Goal: Task Accomplishment & Management: Complete application form

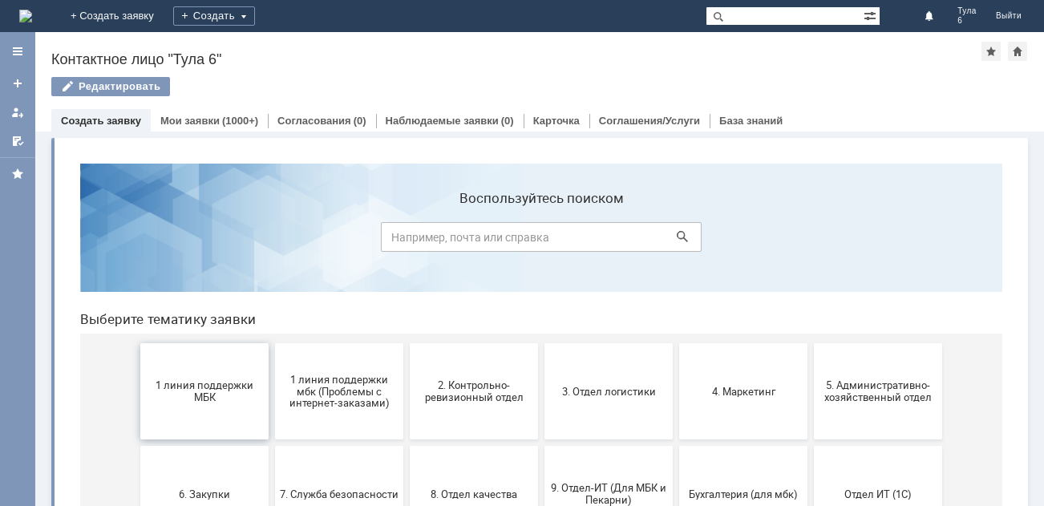
click at [206, 400] on span "1 линия поддержки МБК" at bounding box center [204, 391] width 119 height 24
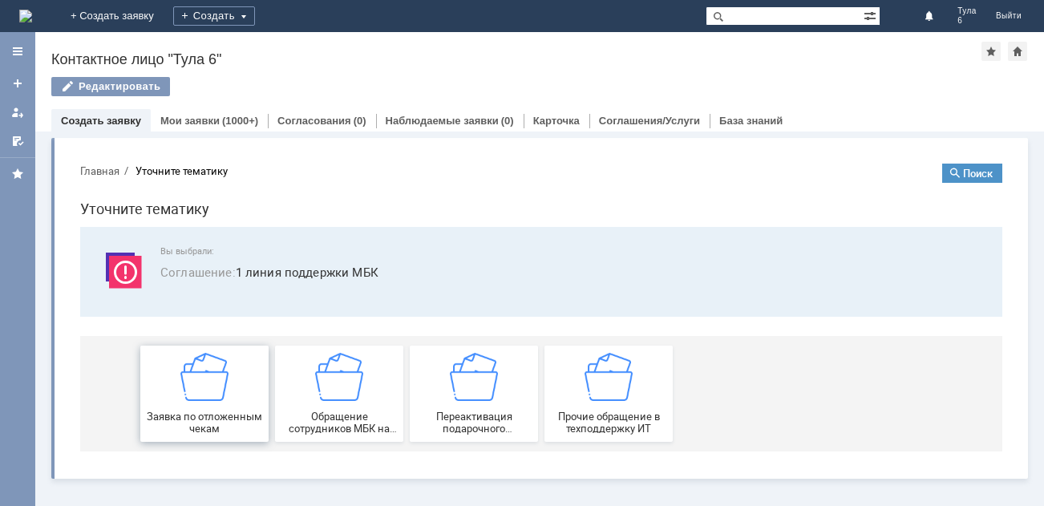
click at [211, 374] on img at bounding box center [204, 377] width 48 height 48
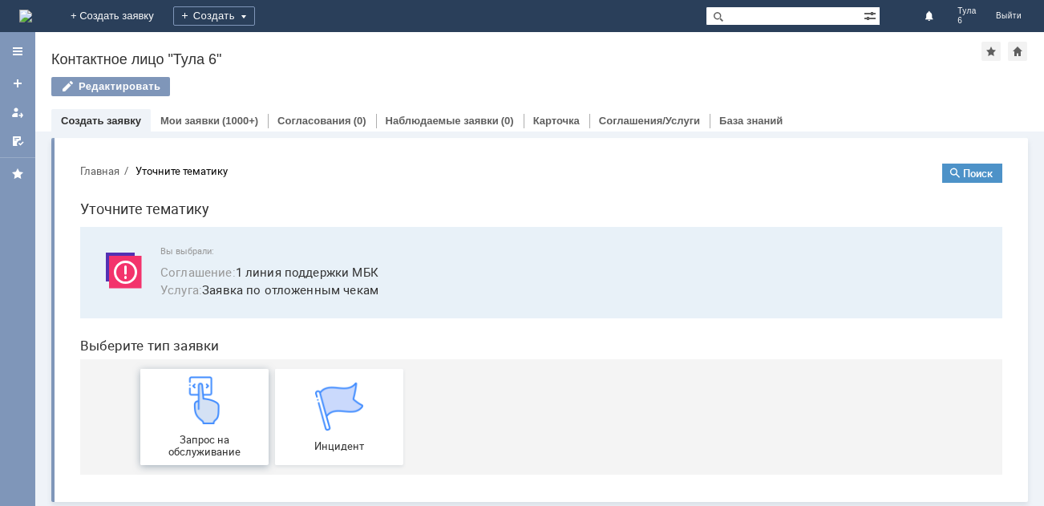
click at [204, 389] on img at bounding box center [204, 400] width 48 height 48
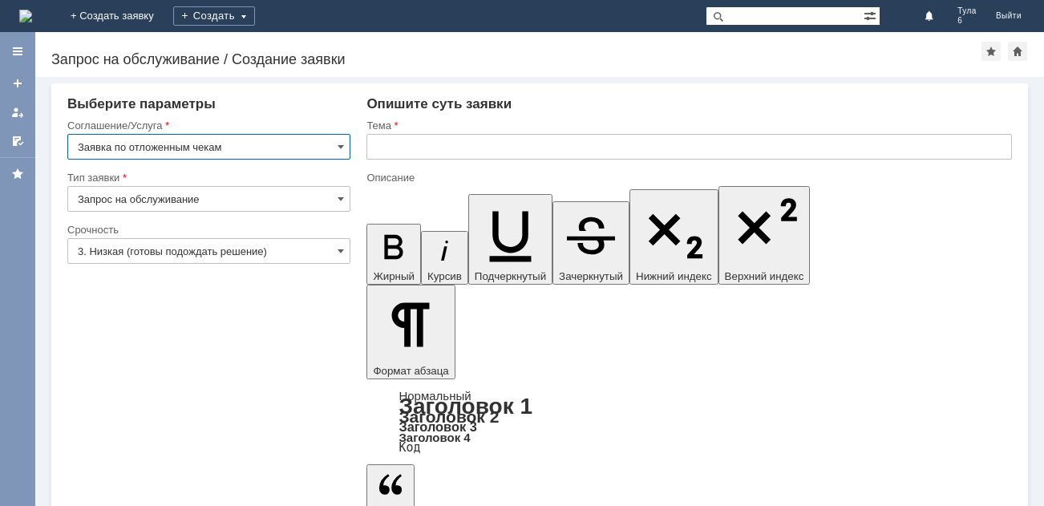
click at [107, 248] on input "3. Низкая (готовы подождать решение)" at bounding box center [208, 251] width 283 height 26
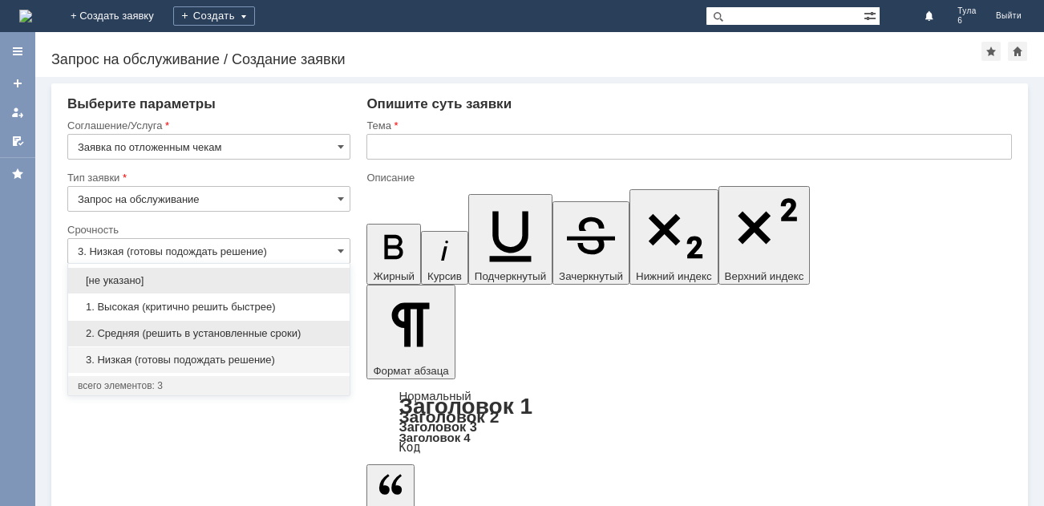
click at [117, 332] on span "2. Средняя (решить в установленные сроки)" at bounding box center [209, 333] width 262 height 13
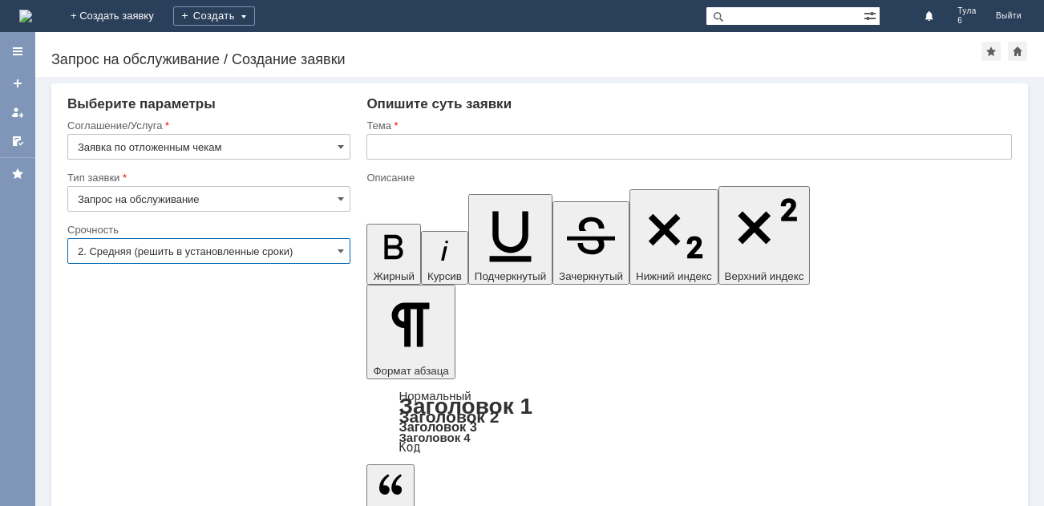
type input "2. Средняя (решить в установленные сроки)"
click at [395, 142] on input "text" at bounding box center [688, 147] width 645 height 26
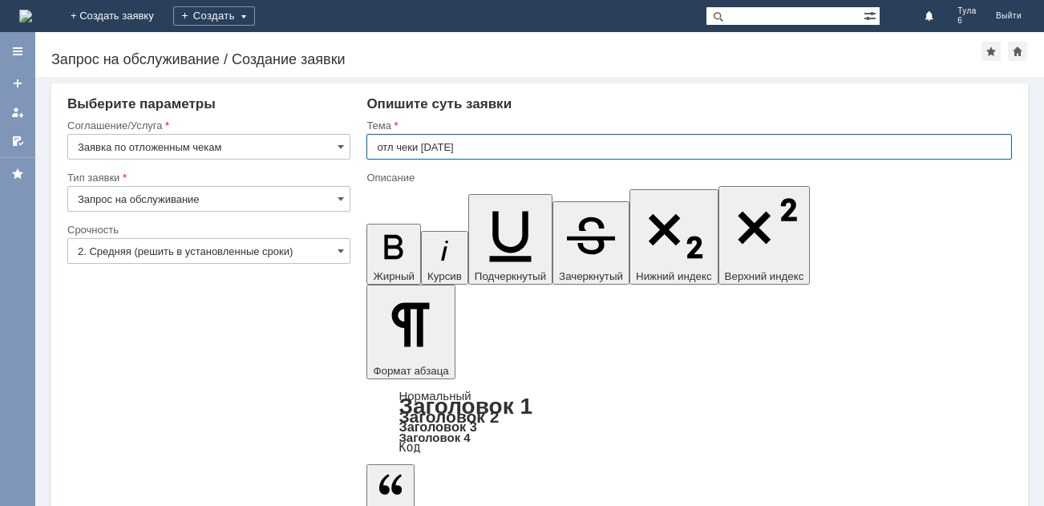
type input "отл чеки [DATE]"
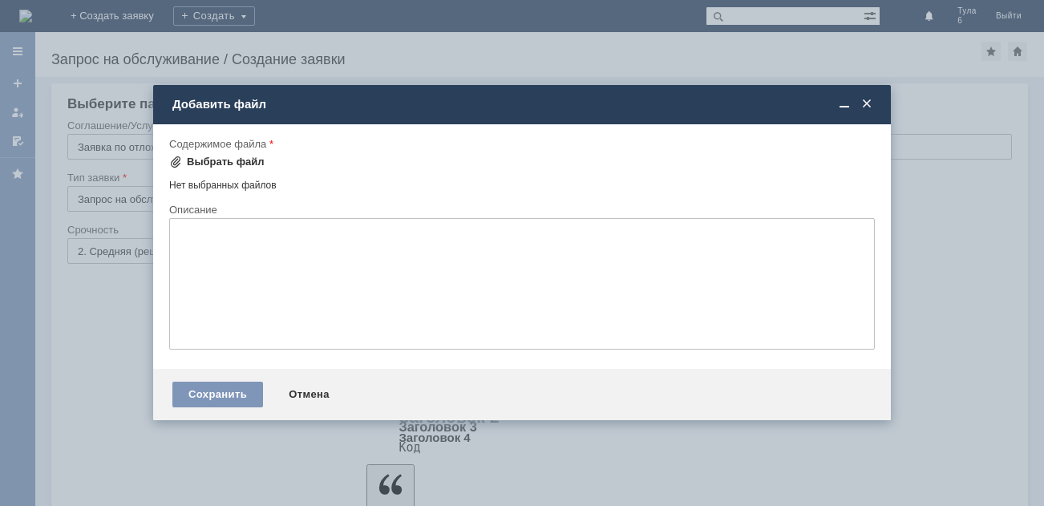
click at [176, 159] on span at bounding box center [175, 161] width 13 height 13
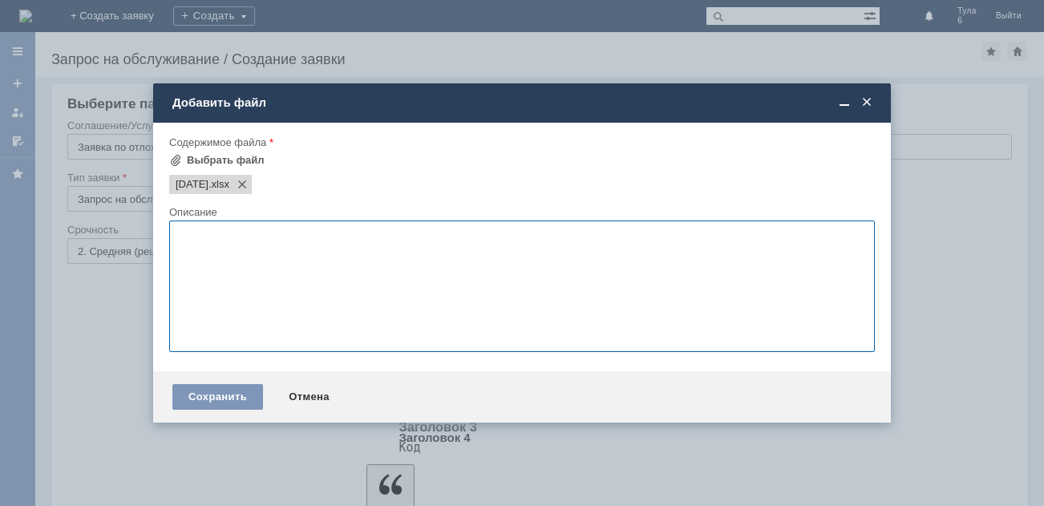
click at [180, 236] on textarea at bounding box center [521, 285] width 705 height 131
type textarea "отл чеки"
click at [193, 400] on div "Сохранить" at bounding box center [217, 397] width 91 height 26
